Goal: Task Accomplishment & Management: Use online tool/utility

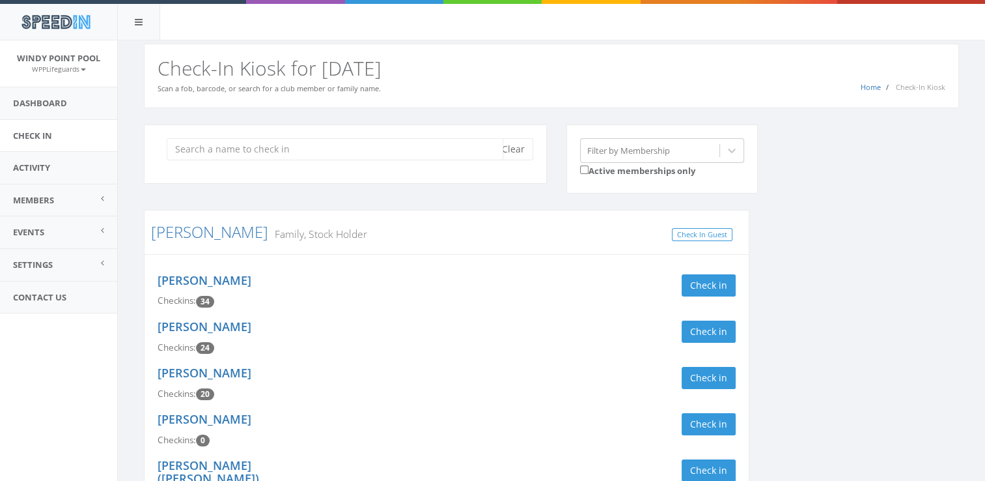
click at [274, 145] on input "search" at bounding box center [335, 149] width 337 height 22
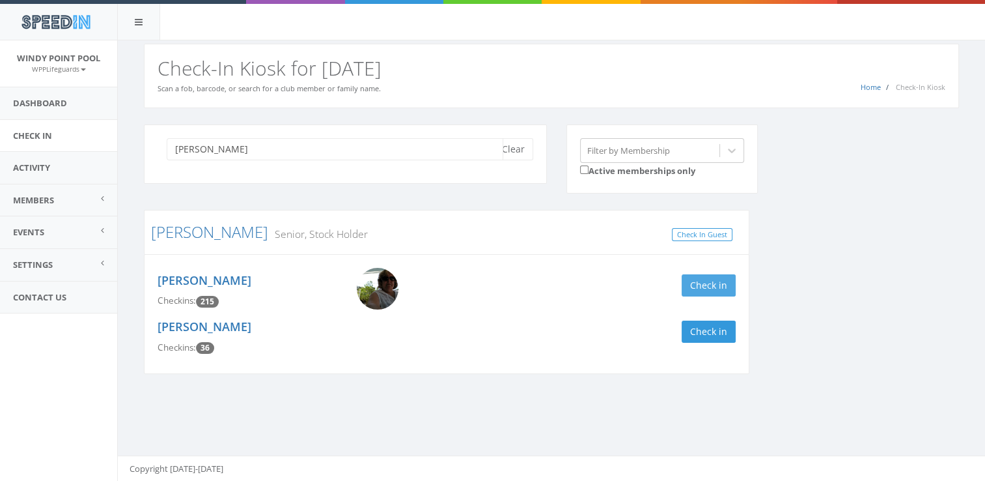
type input "[PERSON_NAME]"
click at [708, 281] on button "Check in" at bounding box center [709, 285] width 54 height 22
click at [519, 142] on button "Clear" at bounding box center [514, 149] width 40 height 22
type input "[PERSON_NAME]"
click at [716, 280] on button "Check in" at bounding box center [709, 285] width 54 height 22
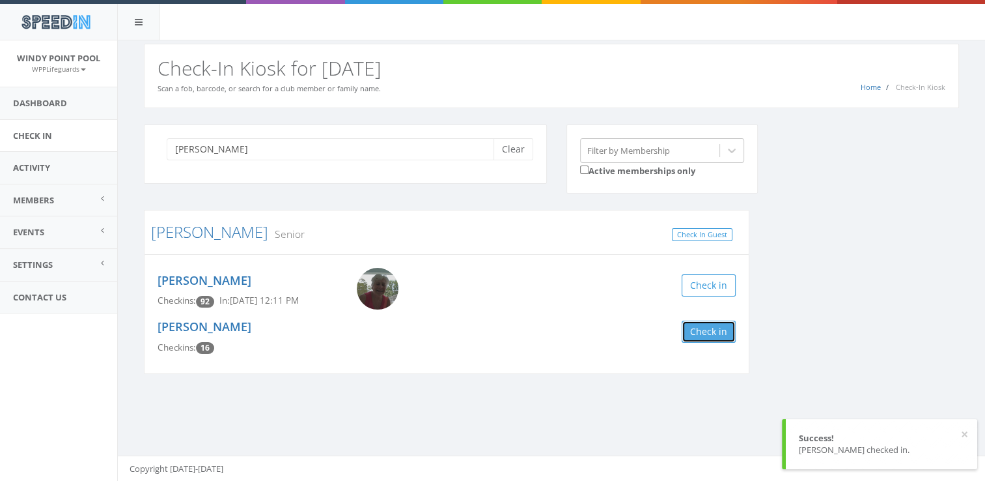
click at [717, 321] on button "Check in" at bounding box center [709, 331] width 54 height 22
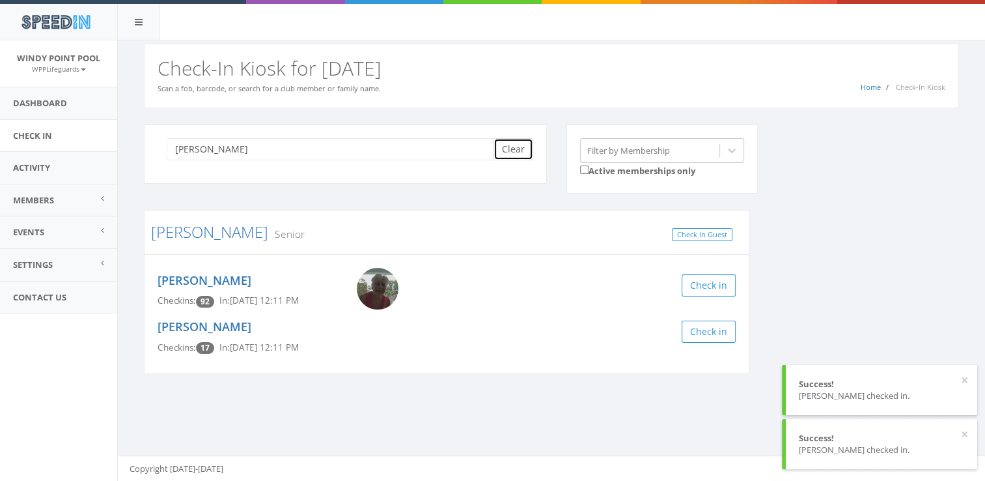
click at [518, 151] on button "Clear" at bounding box center [514, 149] width 40 height 22
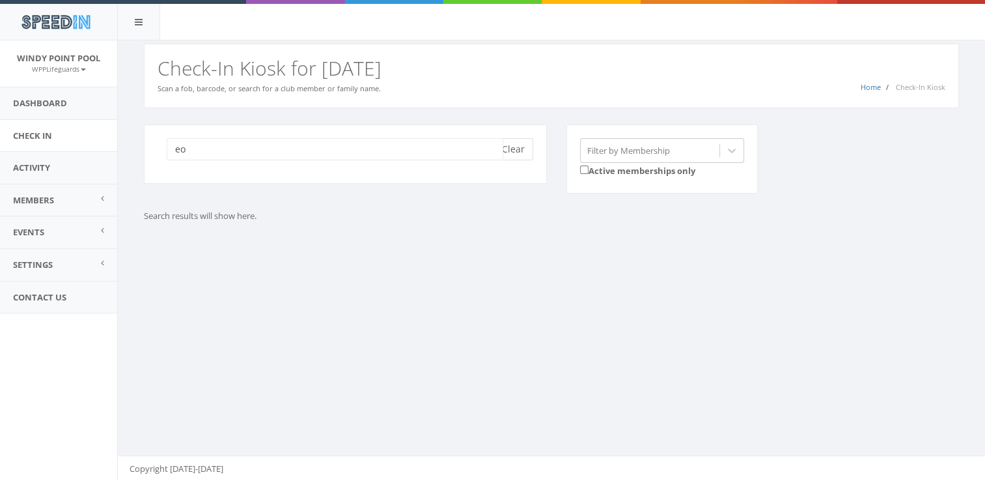
type input "e"
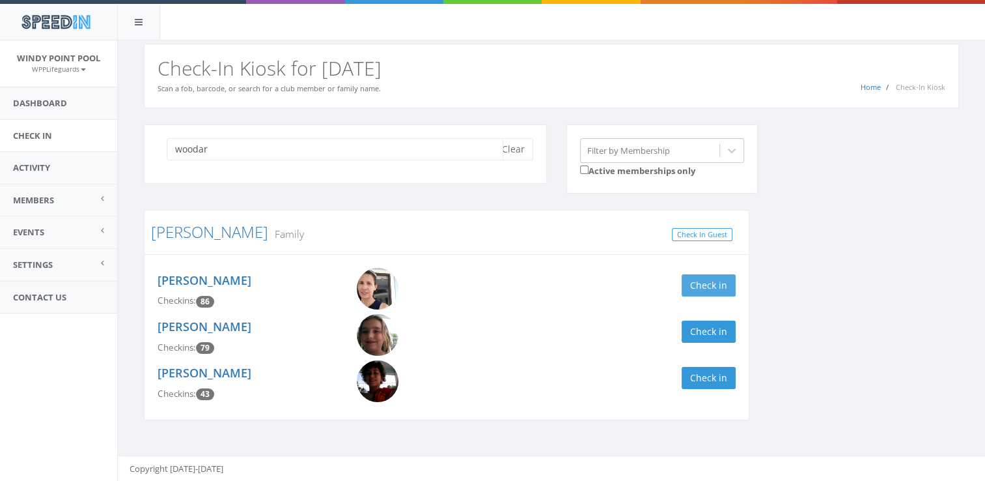
type input "woodar"
click at [703, 283] on button "Check in" at bounding box center [709, 285] width 54 height 22
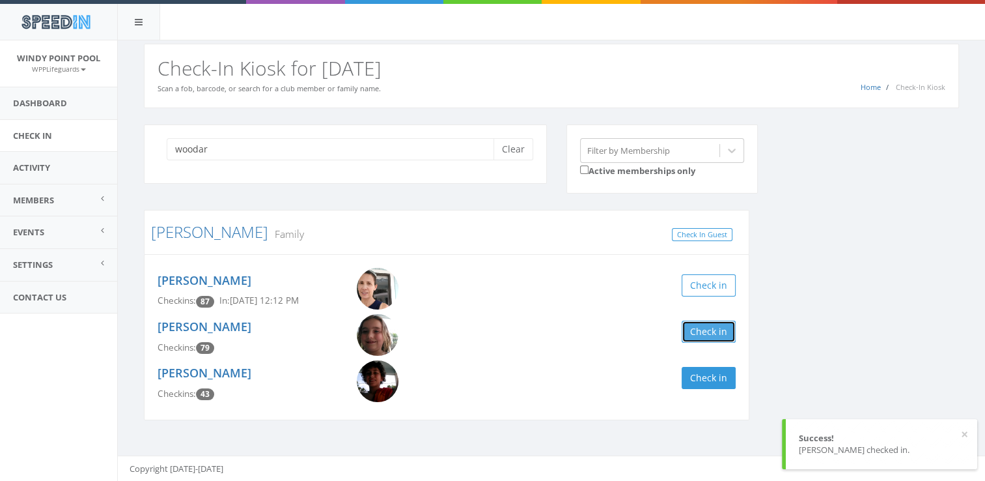
click at [706, 328] on button "Check in" at bounding box center [709, 331] width 54 height 22
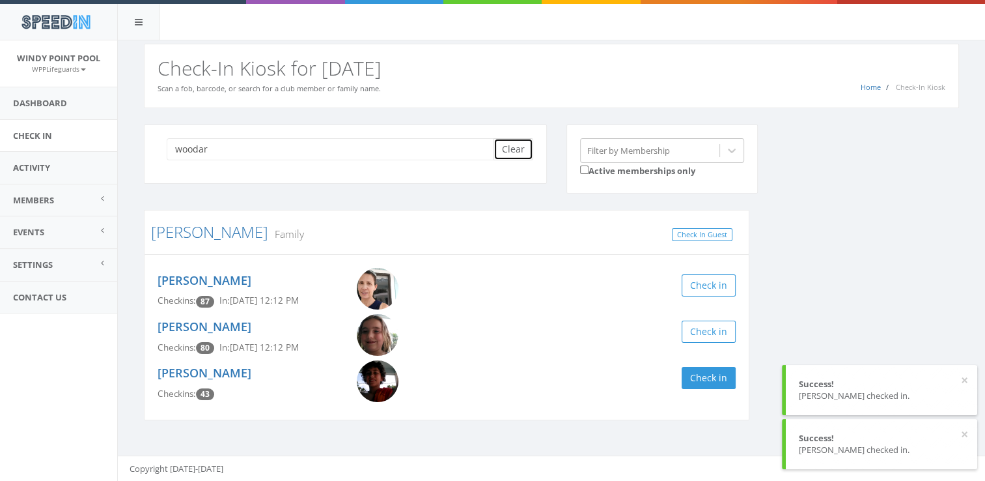
click at [510, 144] on button "Clear" at bounding box center [514, 149] width 40 height 22
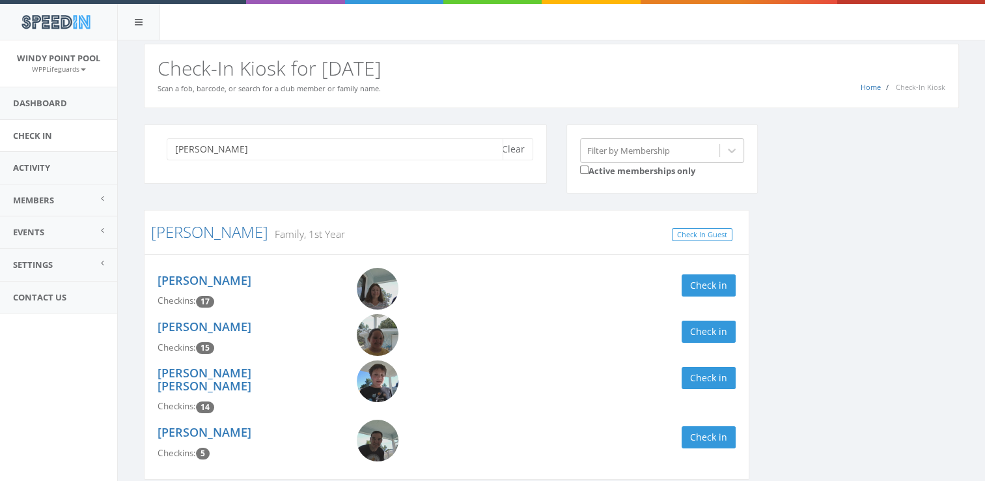
scroll to position [44, 0]
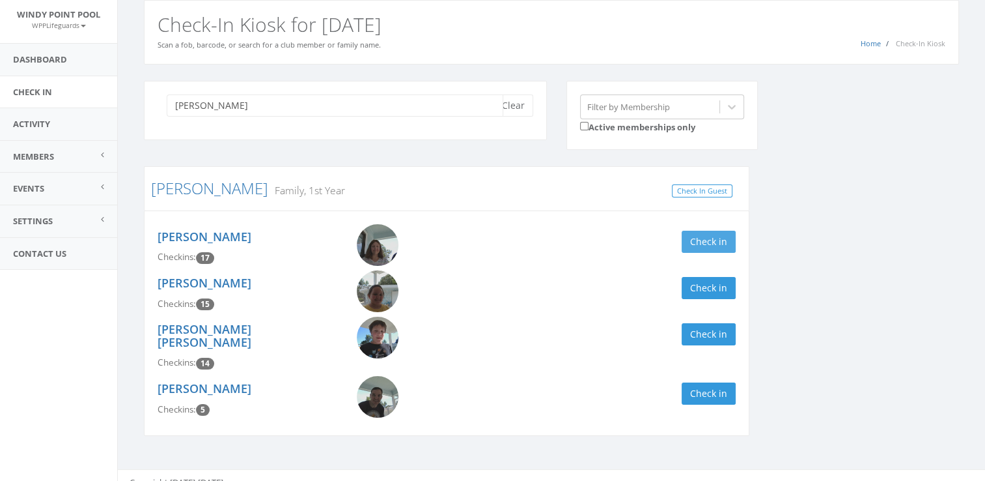
type input "[PERSON_NAME]"
click at [725, 242] on button "Check in" at bounding box center [709, 241] width 54 height 22
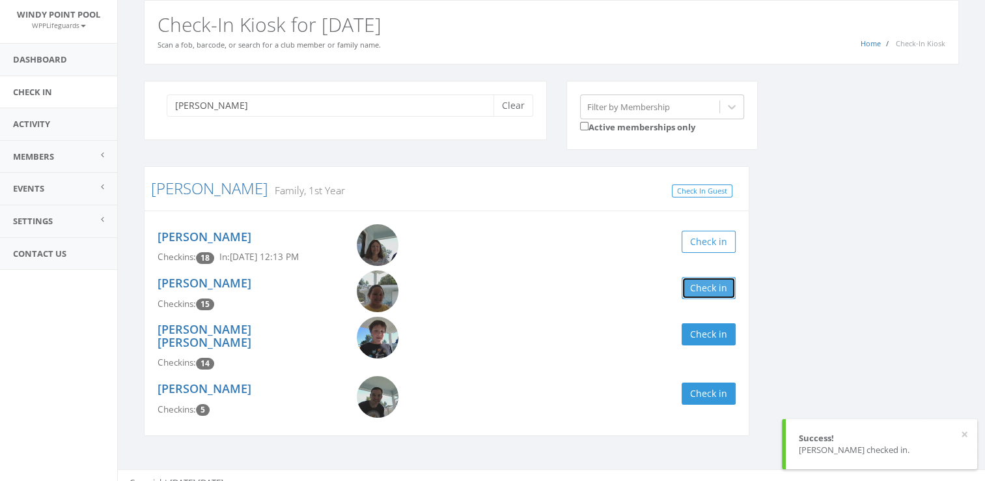
click at [727, 283] on button "Check in" at bounding box center [709, 288] width 54 height 22
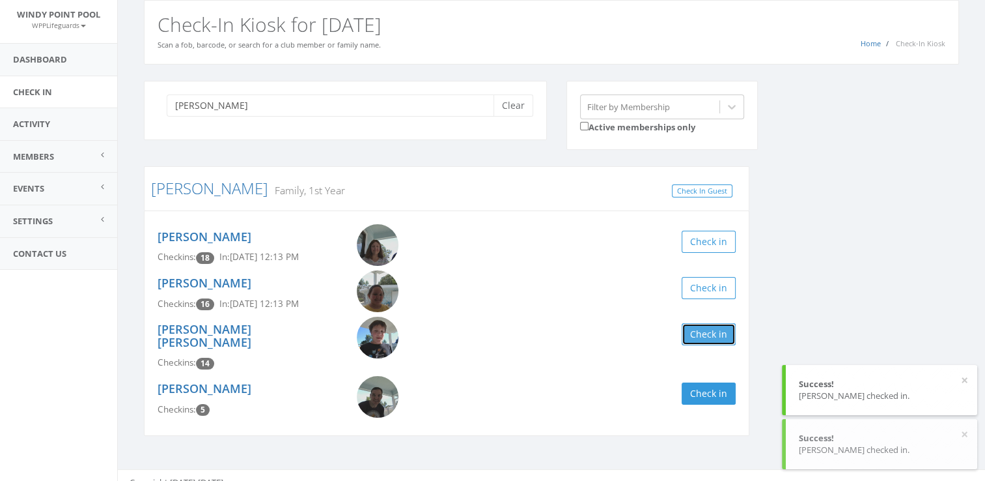
click at [715, 325] on button "Check in" at bounding box center [709, 334] width 54 height 22
